Goal: Task Accomplishment & Management: Complete application form

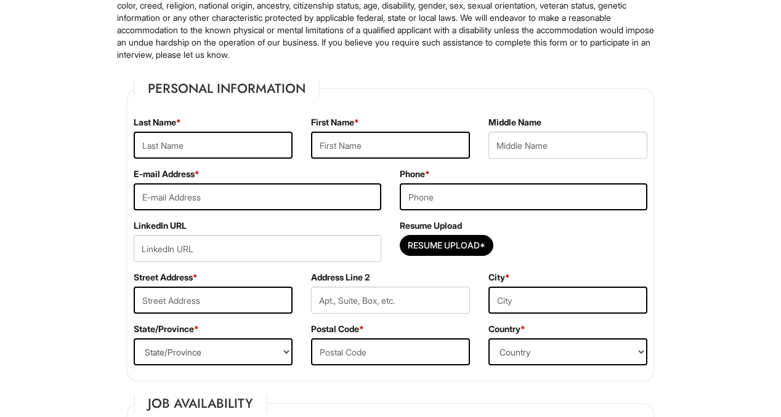
scroll to position [106, 0]
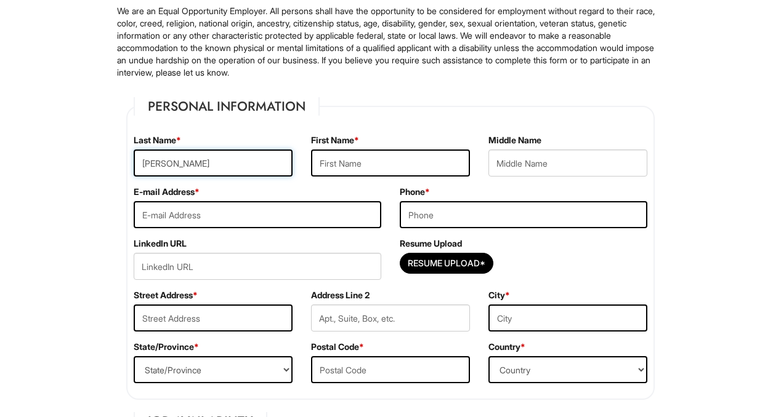
type input "[PERSON_NAME]"
type input "[EMAIL_ADDRESS][DOMAIN_NAME]"
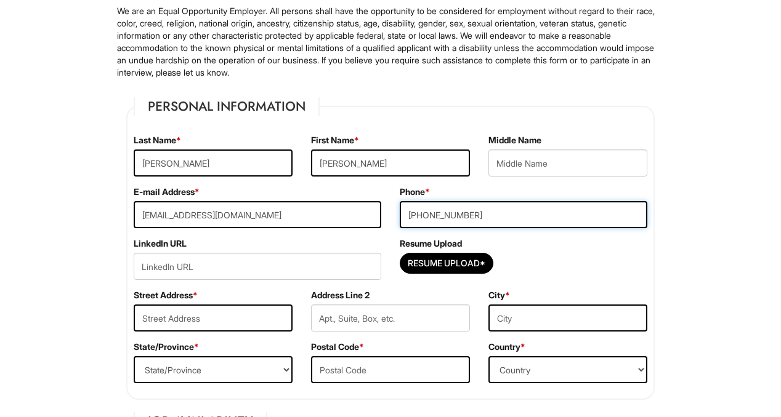
type input "[PHONE_NUMBER]"
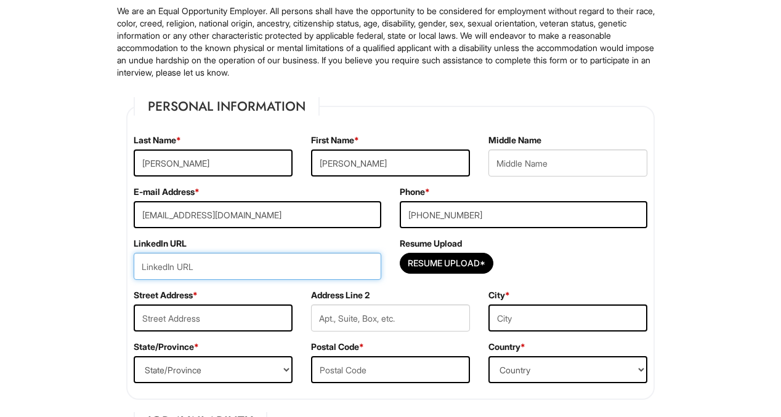
click at [187, 268] on input "url" at bounding box center [257, 266] width 247 height 27
paste input "[DOMAIN_NAME][URL][PERSON_NAME]"
type input "[URL][DOMAIN_NAME][PERSON_NAME]"
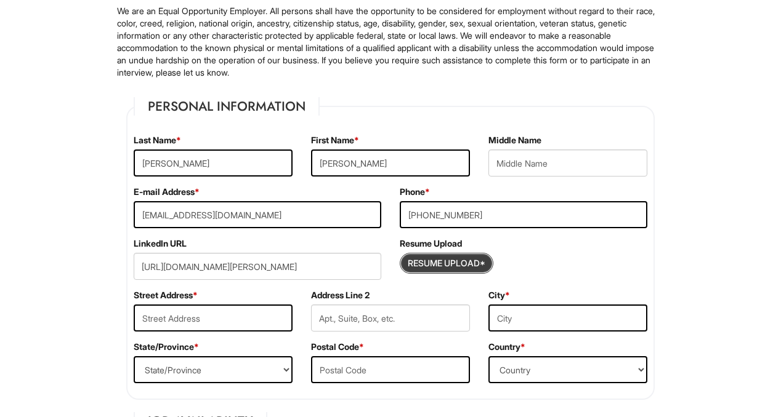
click at [420, 264] on input "Resume Upload*" at bounding box center [446, 264] width 92 height 20
type input "C:\fakepath\Resume.pdf"
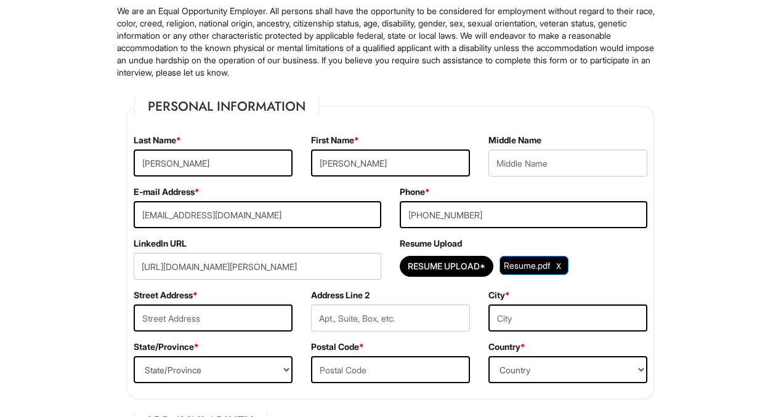
click at [621, 259] on div "Resume Upload* Resume.pdf" at bounding box center [523, 266] width 247 height 27
type input "[STREET_ADDRESS][PERSON_NAME]"
type input "[GEOGRAPHIC_DATA]"
select select "[GEOGRAPHIC_DATA]"
type input "83714"
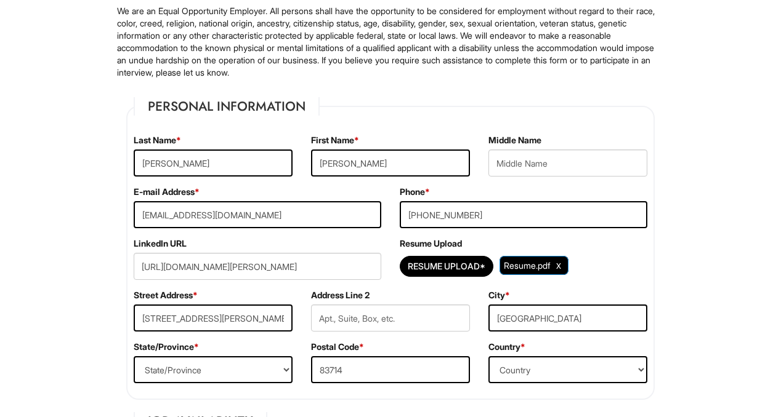
click at [235, 352] on div "State/Province * State/Province [US_STATE] [US_STATE] [US_STATE] [US_STATE] [US…" at bounding box center [212, 367] width 177 height 52
select select "ID"
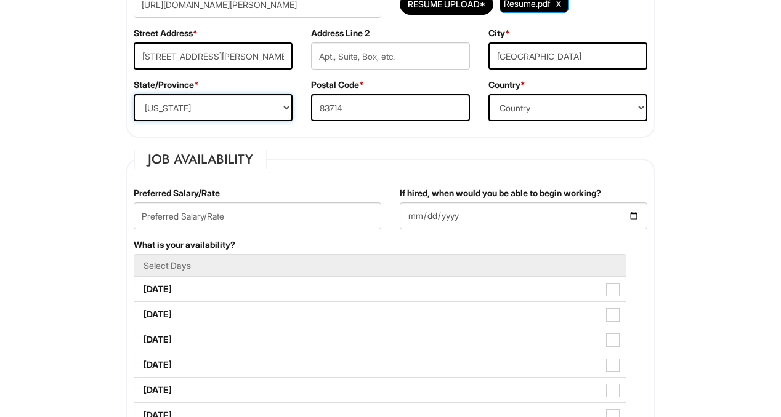
scroll to position [385, 0]
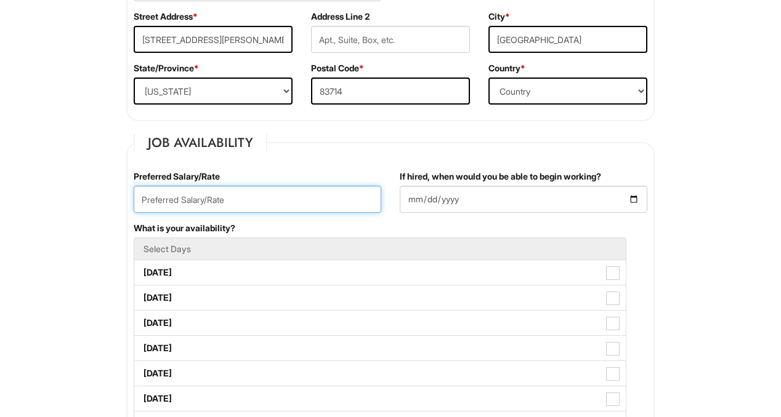
click at [197, 199] on input "text" at bounding box center [257, 199] width 247 height 27
type input "$19/Hr"
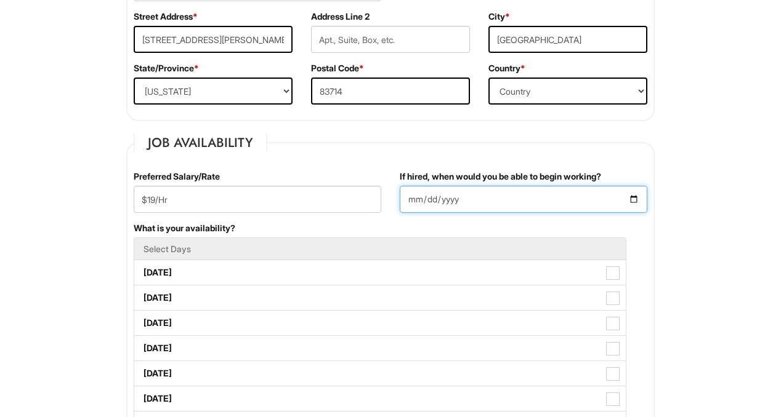
click at [412, 204] on input "If hired, when would you be able to begin working?" at bounding box center [523, 199] width 247 height 27
click at [430, 200] on input "If hired, when would you be able to begin working?" at bounding box center [523, 199] width 247 height 27
click at [443, 199] on input "If hired, when would you be able to begin working?" at bounding box center [523, 199] width 247 height 27
type input "[DATE]"
click at [371, 216] on div "Preferred Salary/Rate $19/Hr" at bounding box center [257, 197] width 266 height 52
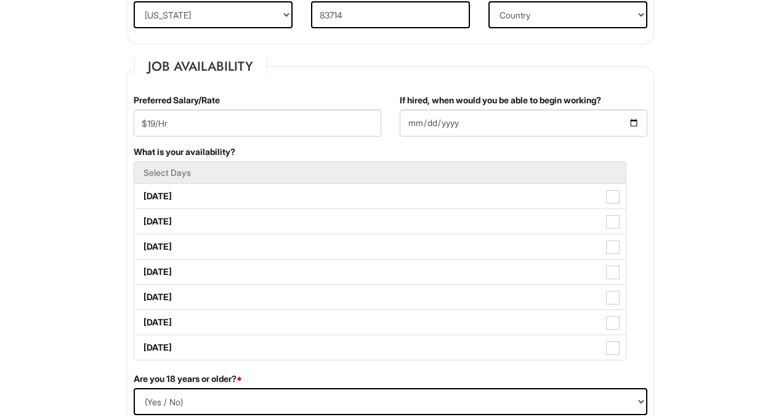
scroll to position [462, 0]
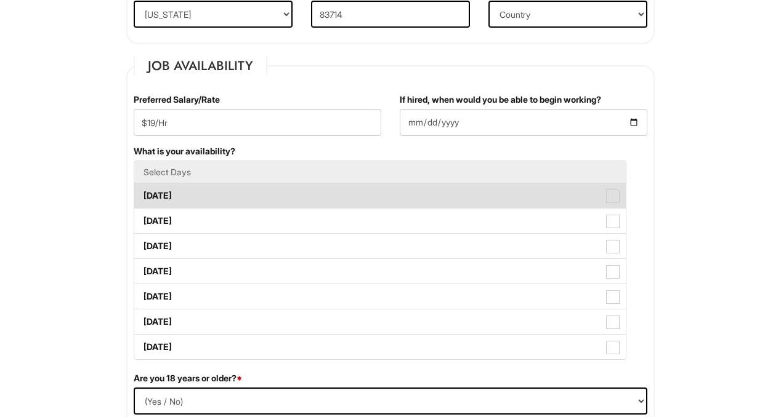
click at [190, 189] on label "[DATE]" at bounding box center [379, 195] width 491 height 25
click at [142, 189] on Available_Monday "[DATE]" at bounding box center [138, 190] width 8 height 8
checkbox Available_Monday "true"
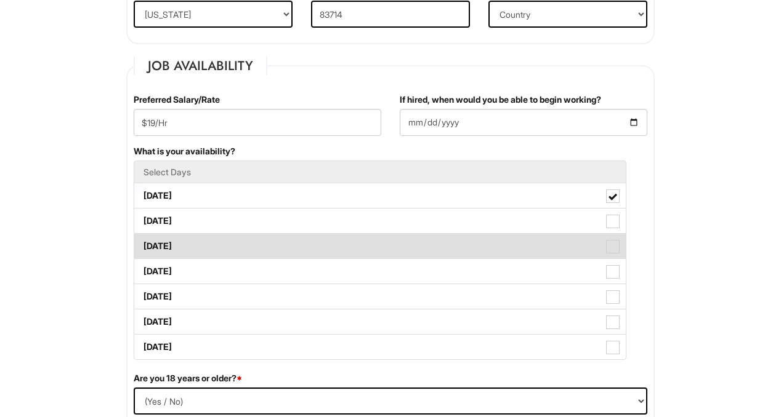
click at [186, 238] on label "[DATE]" at bounding box center [379, 246] width 491 height 25
click at [142, 238] on Available_Wednesday "[DATE]" at bounding box center [138, 240] width 8 height 8
checkbox Available_Wednesday "true"
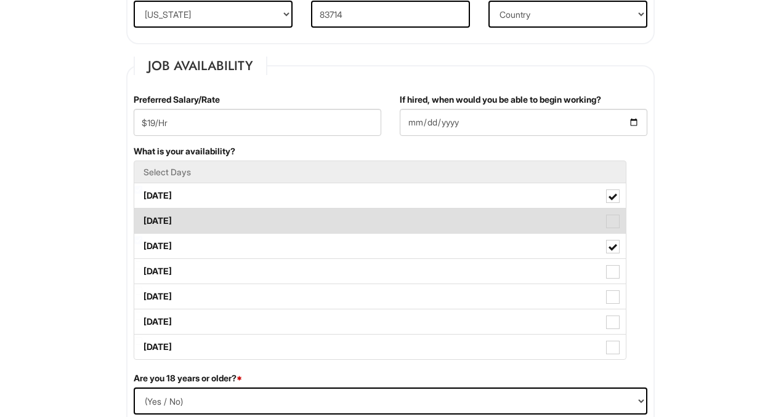
click at [172, 222] on label "[DATE]" at bounding box center [379, 221] width 491 height 25
click at [142, 219] on Available_Tuesday "[DATE]" at bounding box center [138, 215] width 8 height 8
checkbox Available_Tuesday "true"
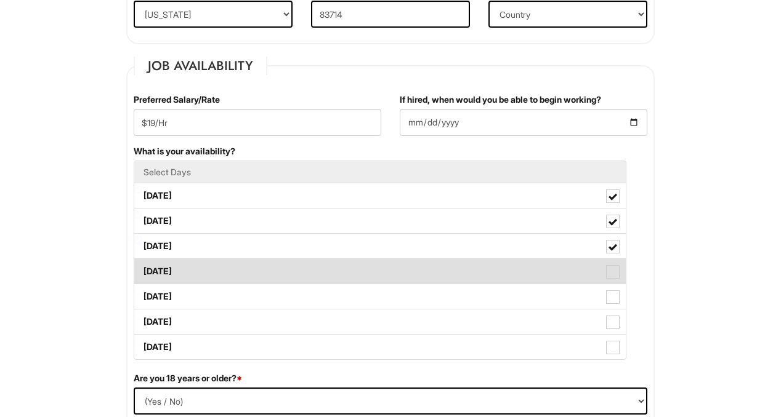
click at [190, 268] on label "[DATE]" at bounding box center [379, 271] width 491 height 25
click at [142, 268] on Available_Thursday "[DATE]" at bounding box center [138, 266] width 8 height 8
checkbox Available_Thursday "true"
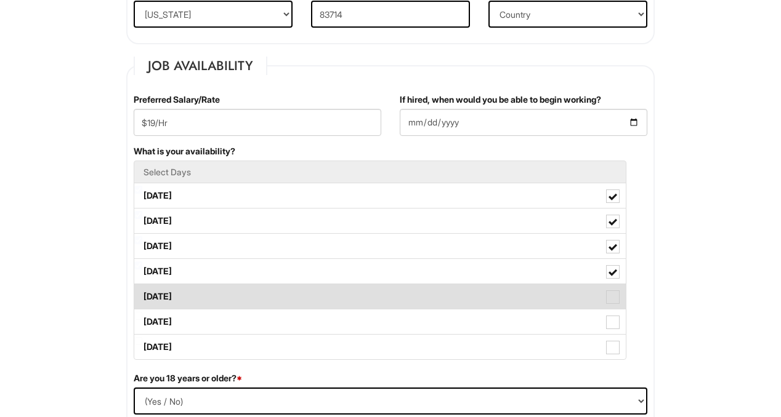
click at [190, 298] on label "[DATE]" at bounding box center [379, 296] width 491 height 25
click at [142, 295] on Available_Friday "[DATE]" at bounding box center [138, 291] width 8 height 8
checkbox Available_Friday "true"
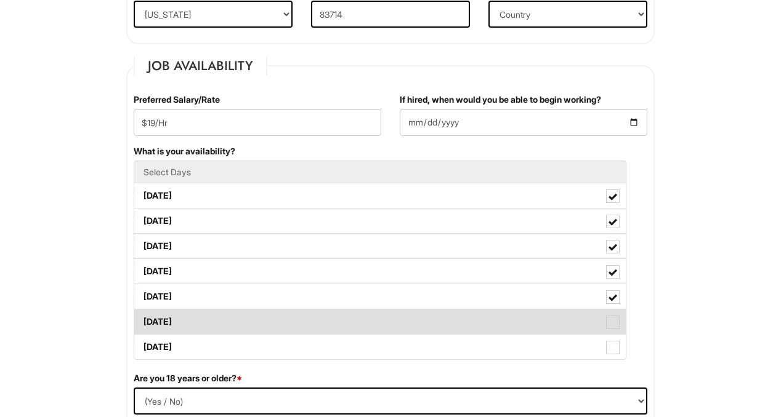
click at [191, 319] on label "[DATE]" at bounding box center [379, 322] width 491 height 25
click at [142, 319] on Available_Saturday "[DATE]" at bounding box center [138, 316] width 8 height 8
checkbox Available_Saturday "true"
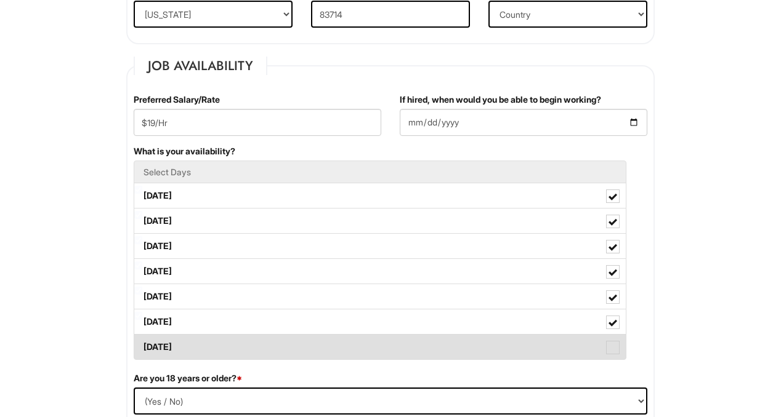
click at [192, 343] on label "[DATE]" at bounding box center [379, 347] width 491 height 25
click at [142, 343] on Available_Sunday "[DATE]" at bounding box center [138, 341] width 8 height 8
checkbox Available_Sunday "true"
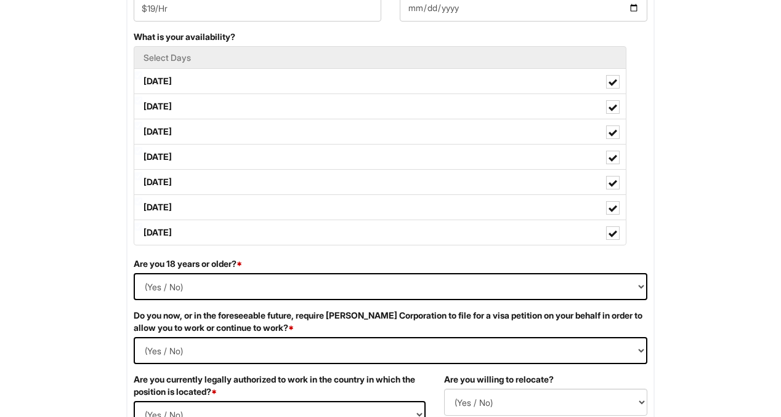
scroll to position [577, 0]
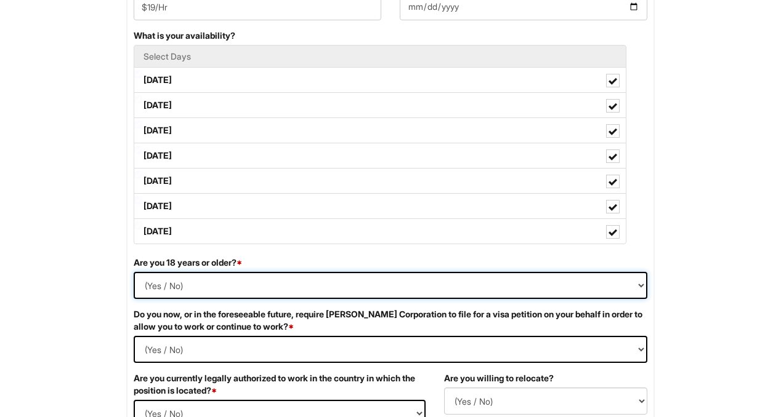
select select "Yes"
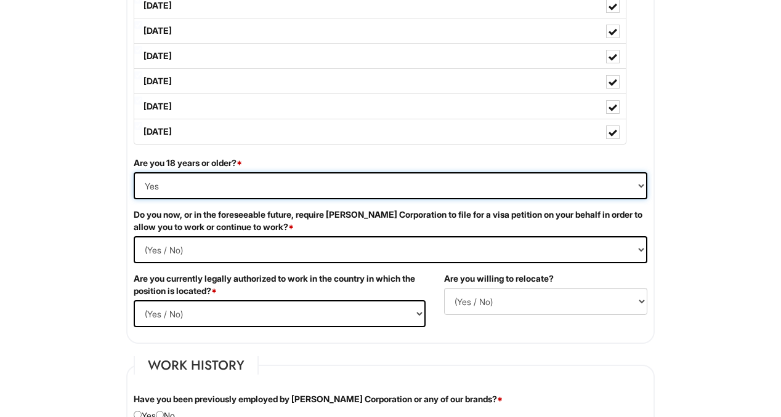
scroll to position [678, 0]
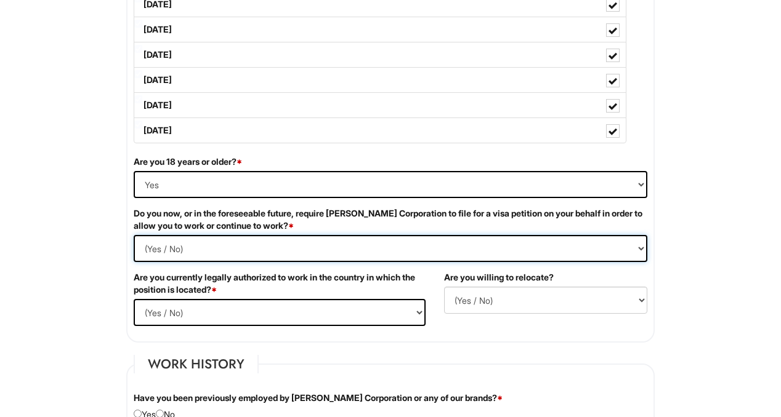
select Required "No"
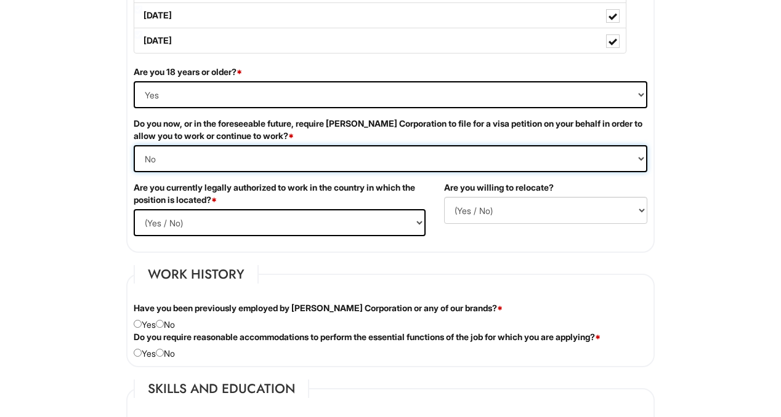
scroll to position [770, 0]
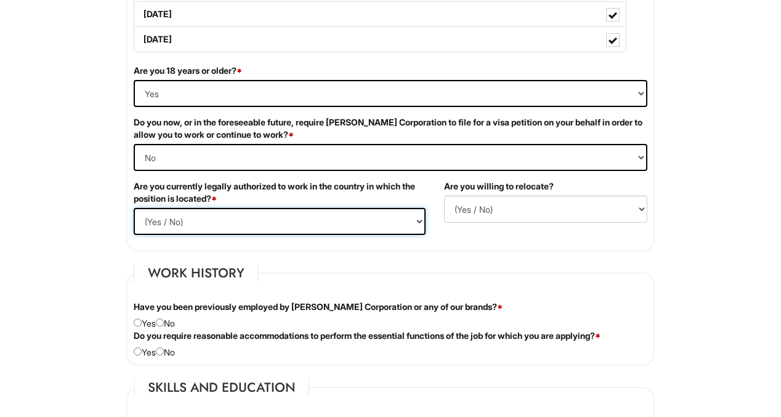
select select "Yes"
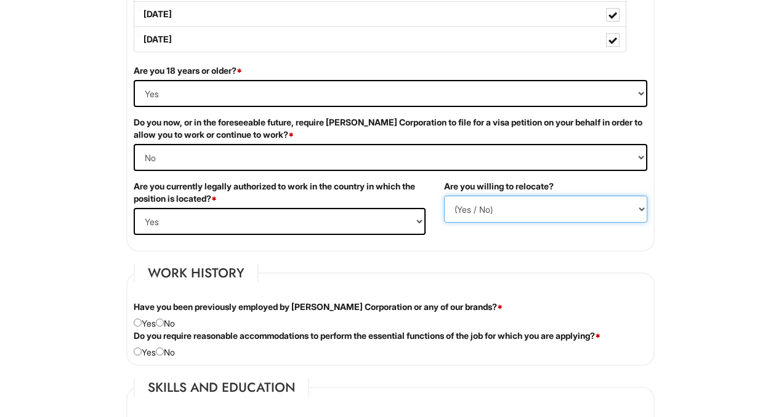
select select "Y"
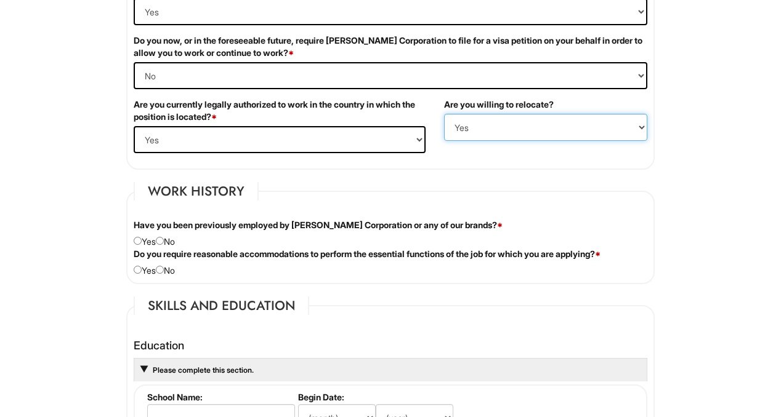
scroll to position [853, 0]
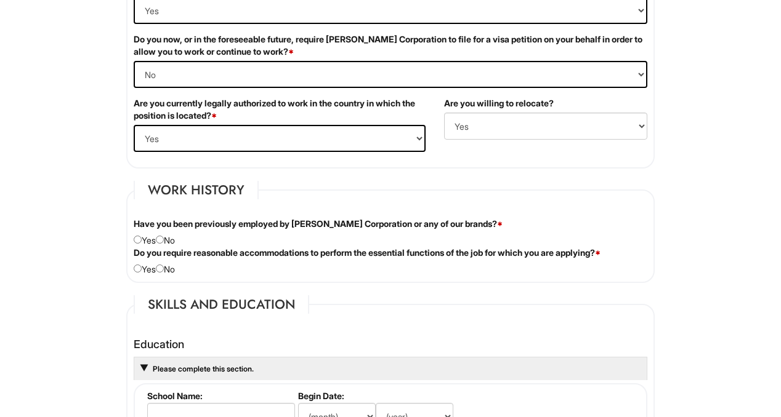
click at [169, 239] on div "Have you been previously employed by [PERSON_NAME] Corporation or any of our br…" at bounding box center [390, 232] width 532 height 29
click at [164, 239] on input "radio" at bounding box center [160, 240] width 8 height 8
radio input "true"
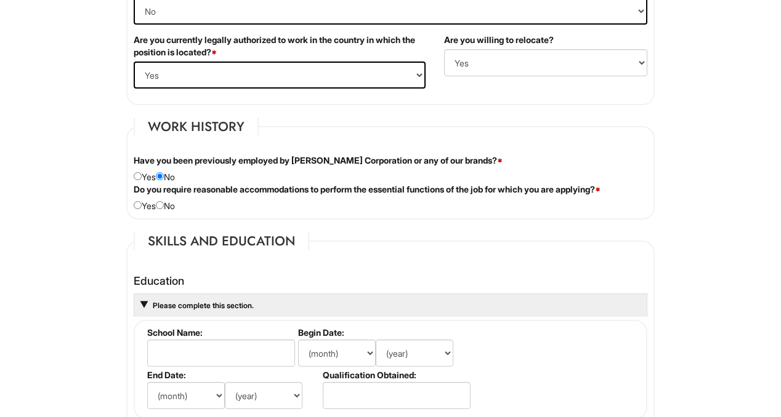
scroll to position [917, 0]
click at [164, 204] on input "radio" at bounding box center [160, 205] width 8 height 8
radio input "true"
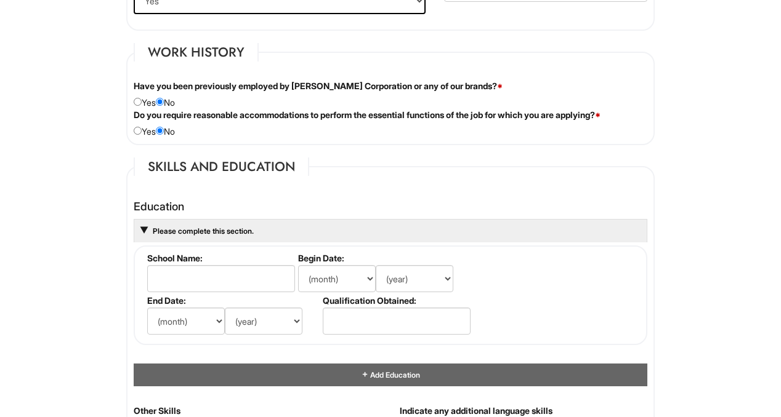
scroll to position [990, 0]
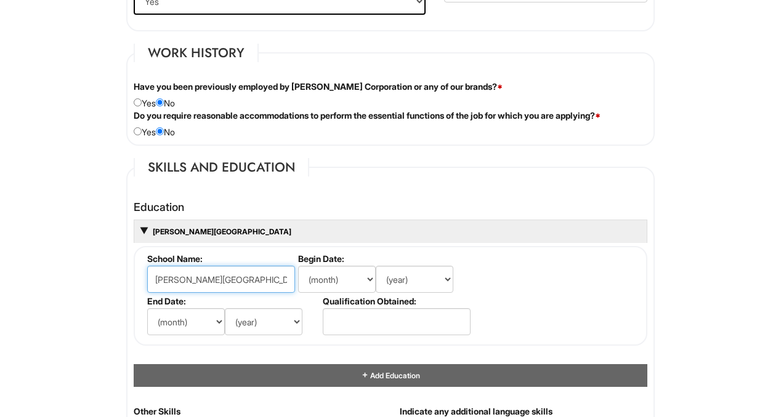
type input "[PERSON_NAME][GEOGRAPHIC_DATA]"
select select "9"
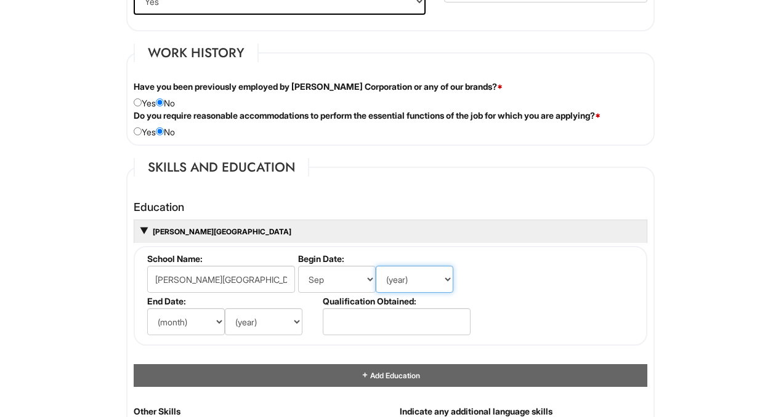
select select "2021"
select select "2025"
select select "5"
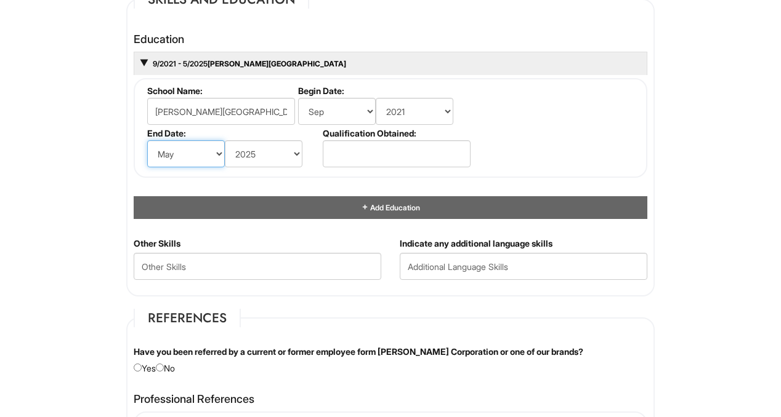
scroll to position [1172, 0]
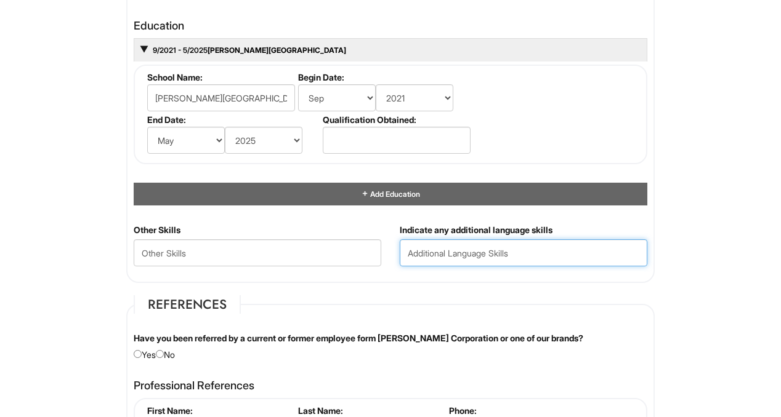
click at [429, 249] on input "text" at bounding box center [523, 252] width 247 height 27
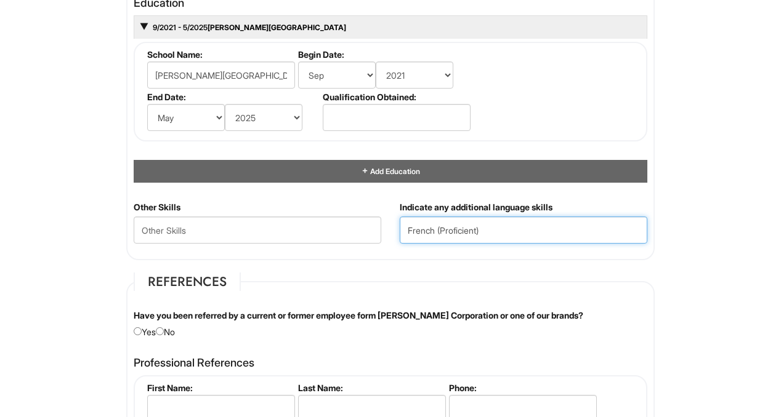
scroll to position [1204, 0]
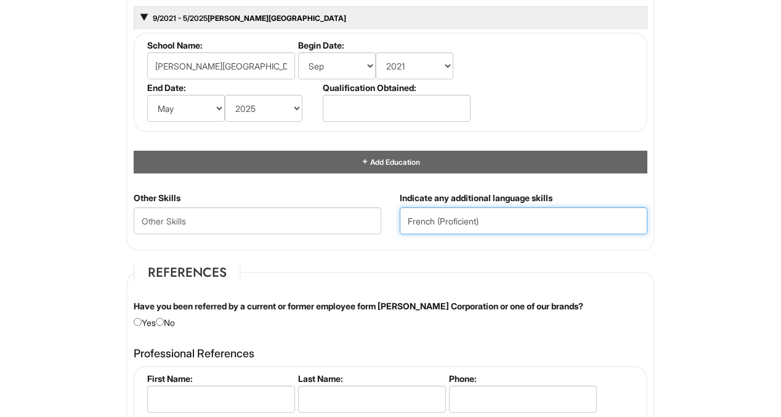
type input "French (Proficient)"
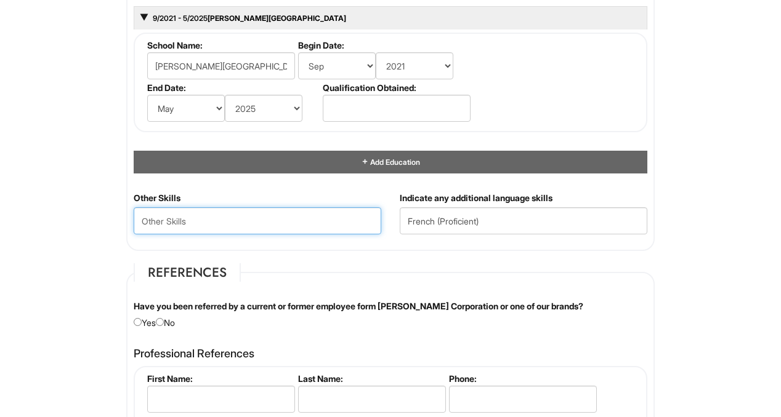
click at [191, 226] on Skills "text" at bounding box center [257, 220] width 247 height 27
click at [267, 220] on Skills "Communication, Writing, Scheduling" at bounding box center [257, 220] width 247 height 27
type Skills "Communication, Writing, Scheduling"
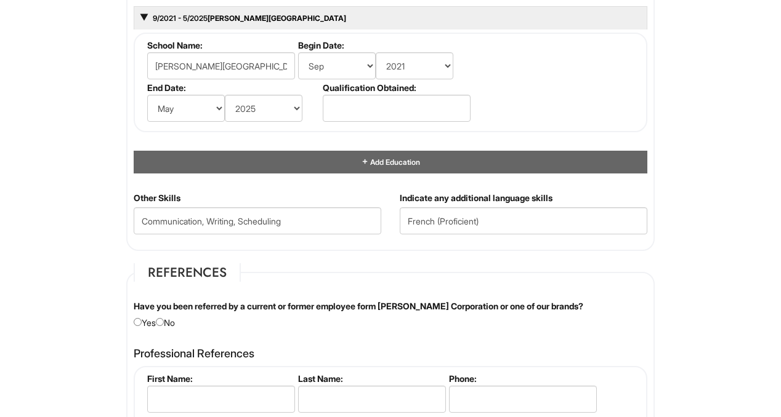
click at [271, 245] on fieldset "Skills and Education Education 9/2021 - 5/2025 [PERSON_NAME][GEOGRAPHIC_DATA] S…" at bounding box center [390, 98] width 528 height 307
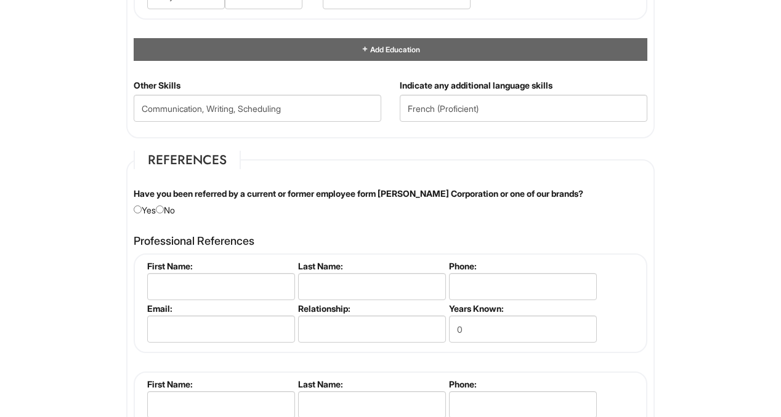
scroll to position [1326, 0]
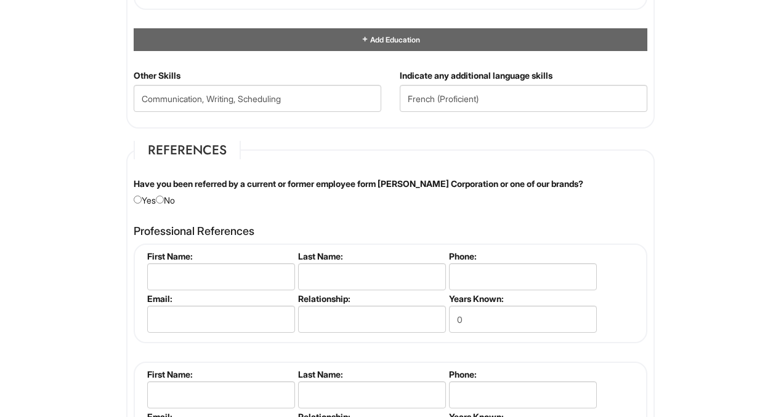
click at [166, 193] on div "Have you been referred by a current or former employee form [PERSON_NAME] Corpo…" at bounding box center [390, 192] width 532 height 29
click at [163, 198] on input "radio" at bounding box center [160, 200] width 8 height 8
radio input "true"
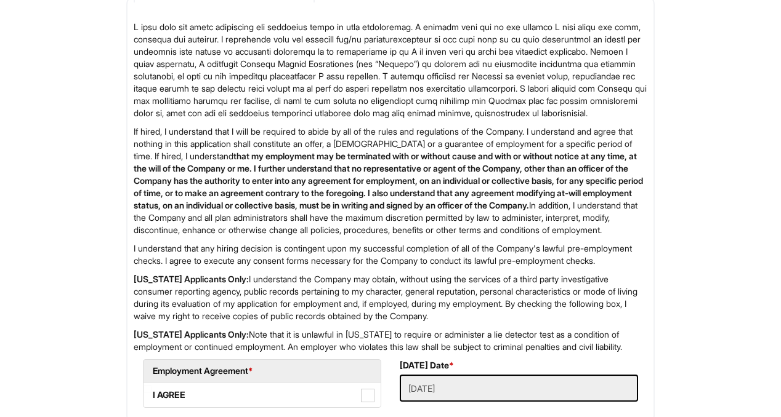
scroll to position [1980, 0]
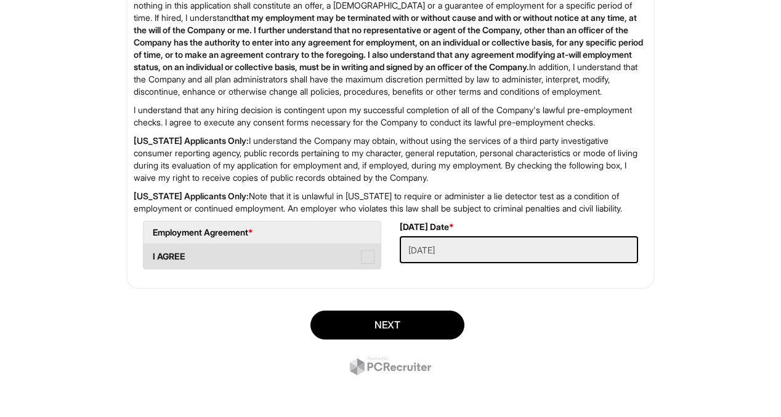
click at [358, 269] on label "I AGREE" at bounding box center [261, 256] width 237 height 25
click at [151, 255] on AGREE "I AGREE" at bounding box center [147, 251] width 8 height 8
checkbox AGREE "true"
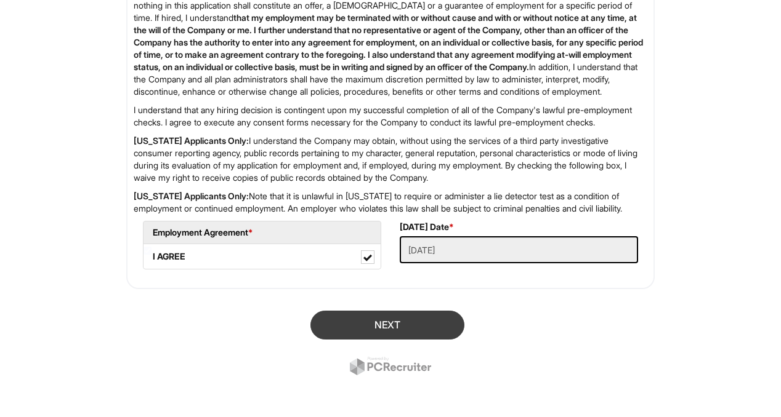
click at [356, 340] on button "Next" at bounding box center [387, 325] width 154 height 29
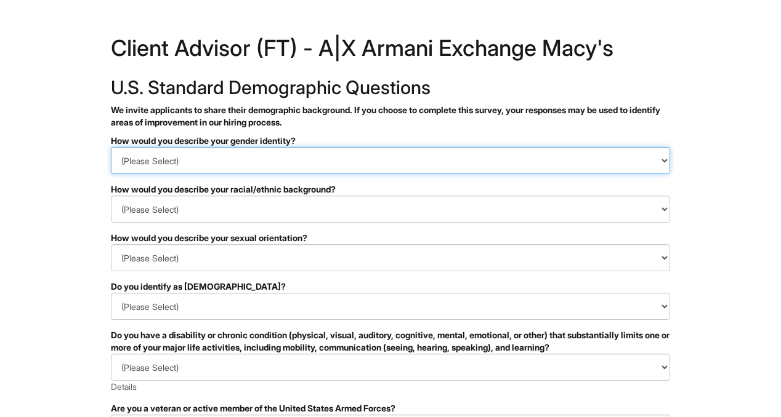
select select "Man"
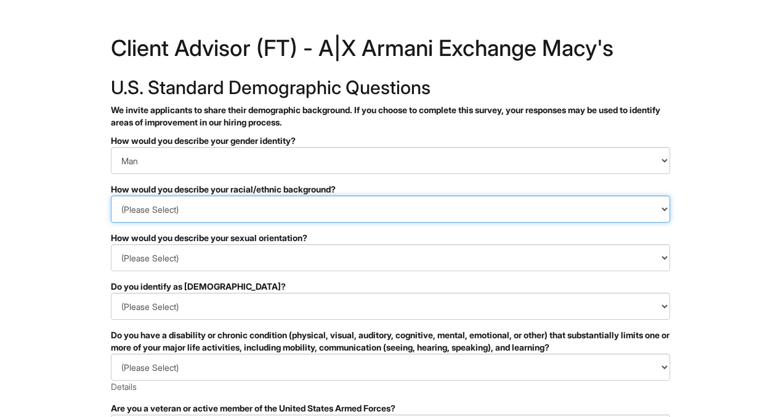
select select "White or European"
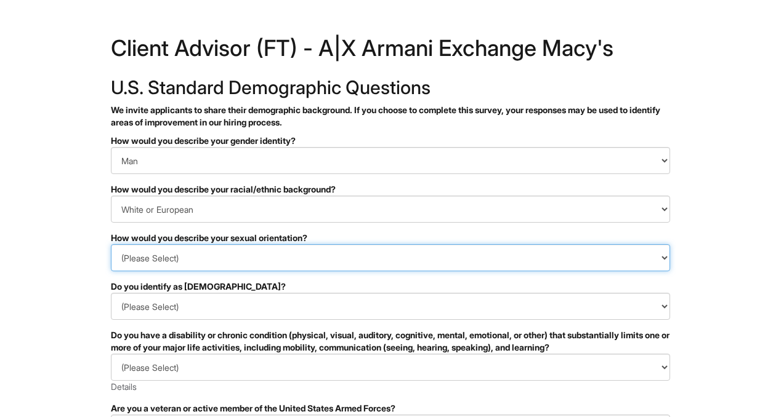
select select "Heterosexual"
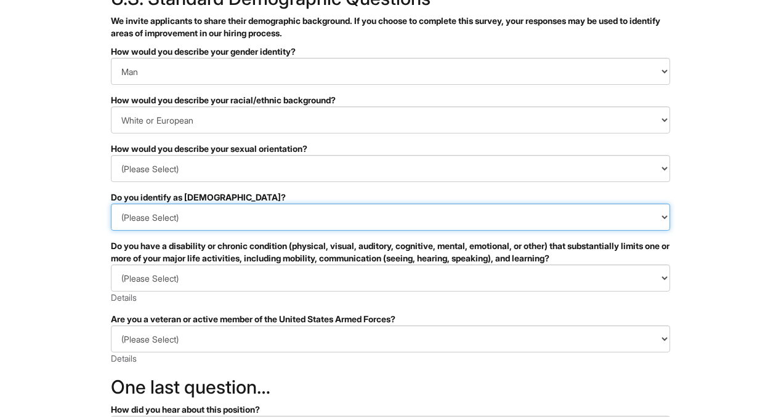
select select "No"
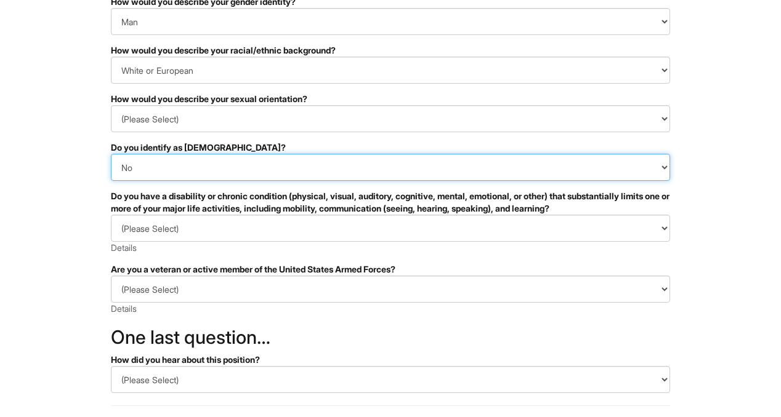
scroll to position [158, 0]
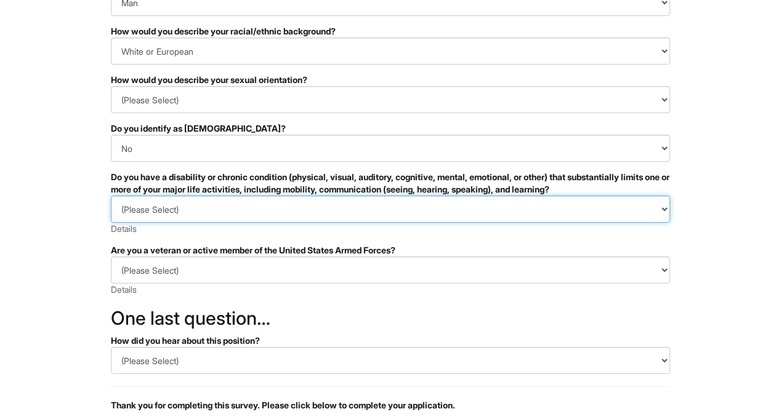
select select "NO, I DON'T HAVE A DISABILITY"
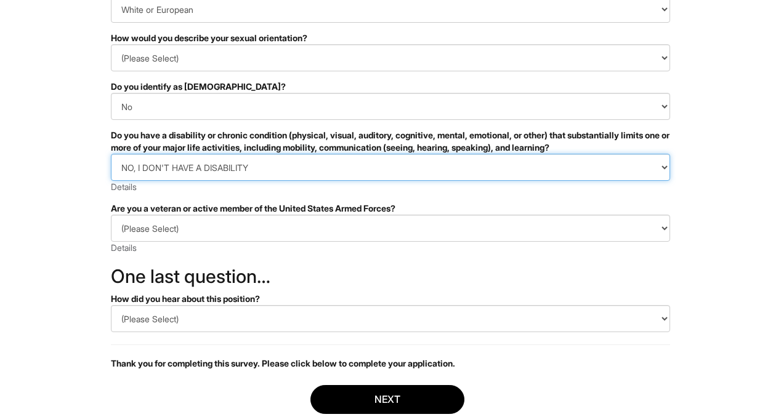
scroll to position [206, 0]
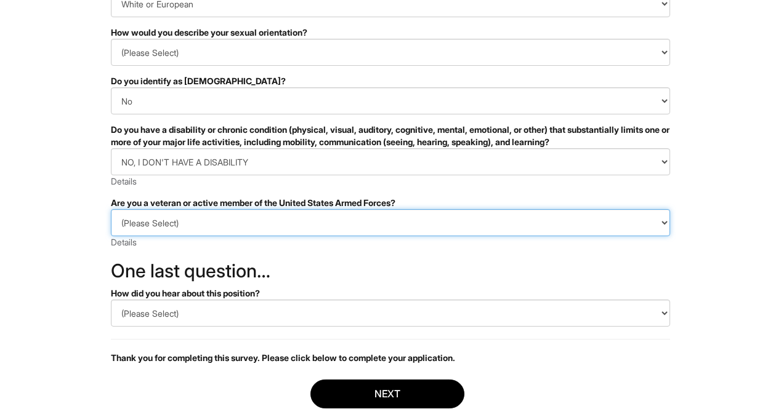
select select "I AM NOT A PROTECTED VETERAN"
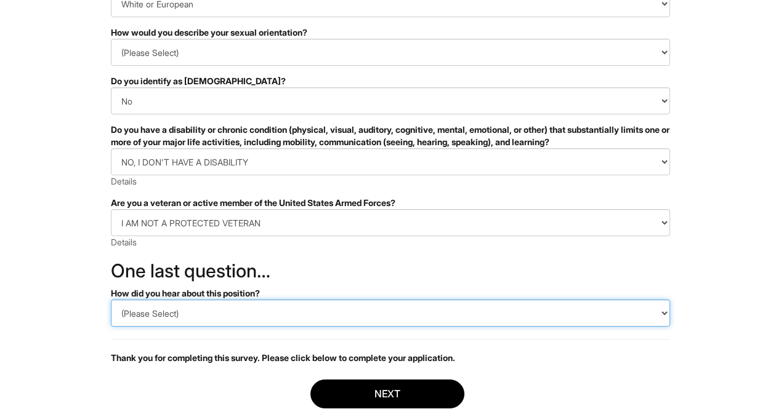
select select "LinkedIn"
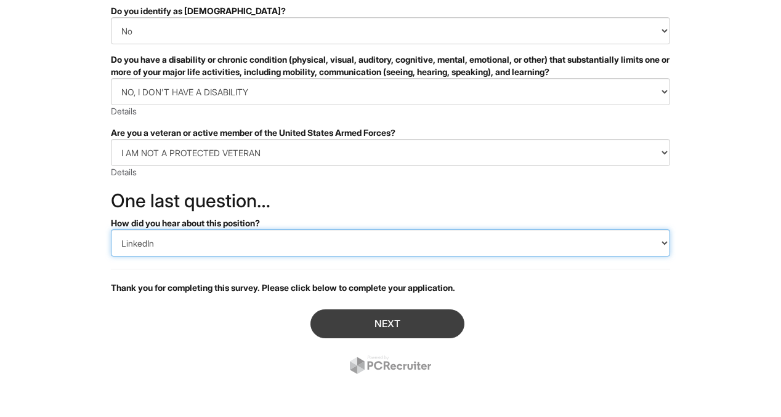
scroll to position [276, 0]
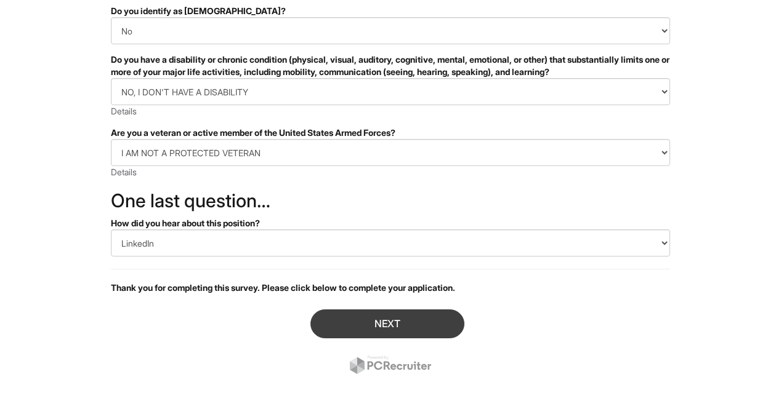
click at [339, 323] on button "Next" at bounding box center [387, 324] width 154 height 29
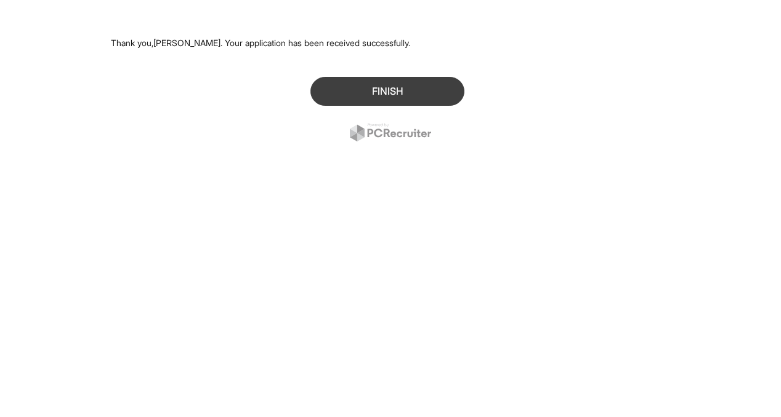
click at [344, 90] on button "Finish" at bounding box center [387, 91] width 154 height 29
